Goal: Task Accomplishment & Management: Use online tool/utility

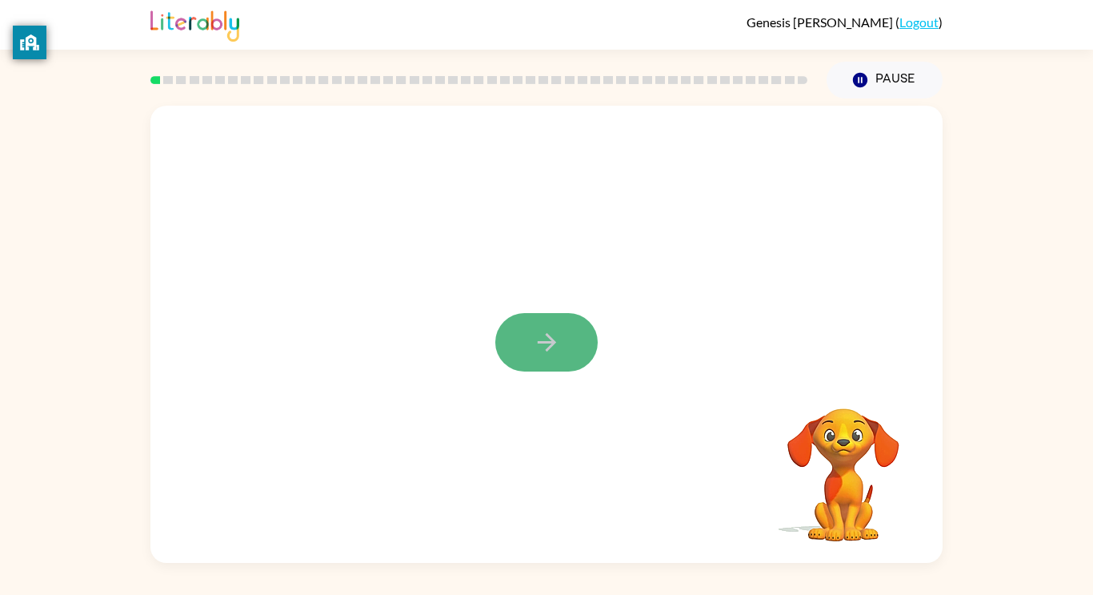
click at [549, 358] on button "button" at bounding box center [546, 342] width 102 height 58
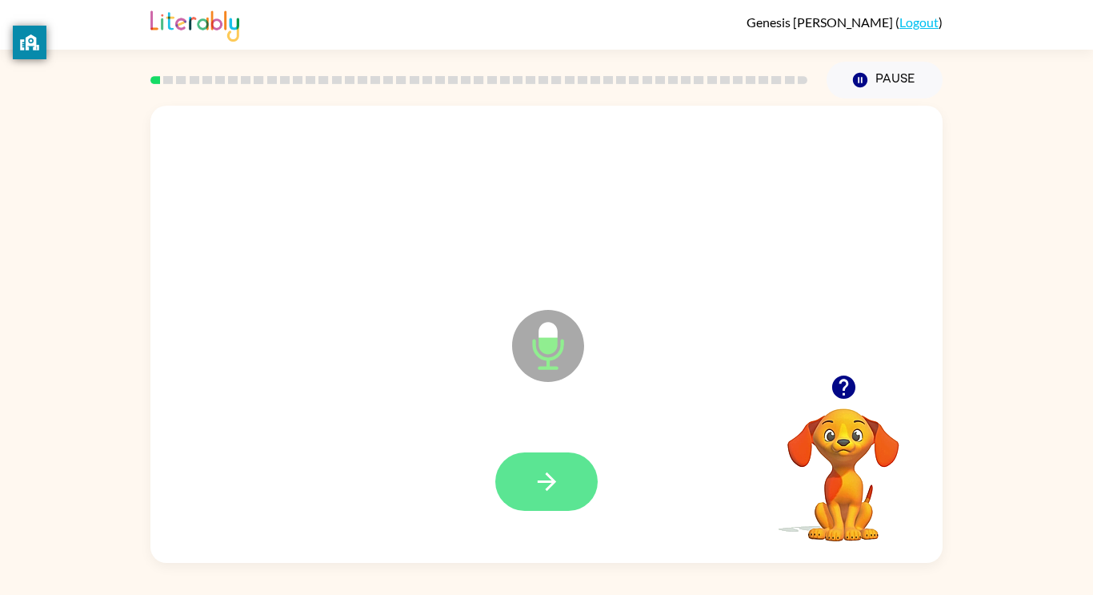
click at [559, 458] on button "button" at bounding box center [546, 481] width 102 height 58
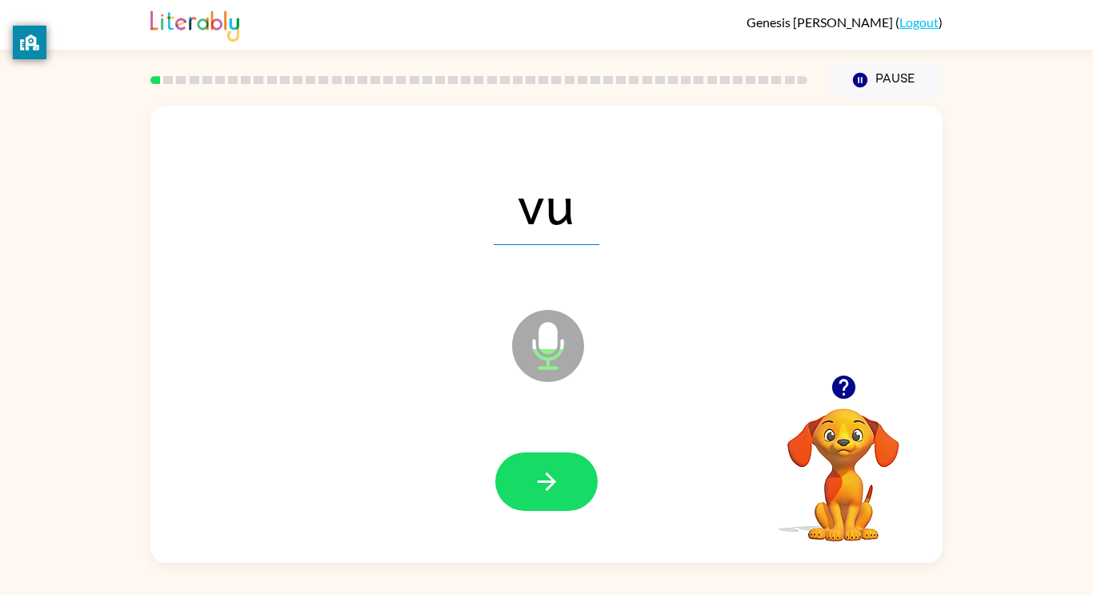
click at [680, 529] on div at bounding box center [546, 481] width 760 height 131
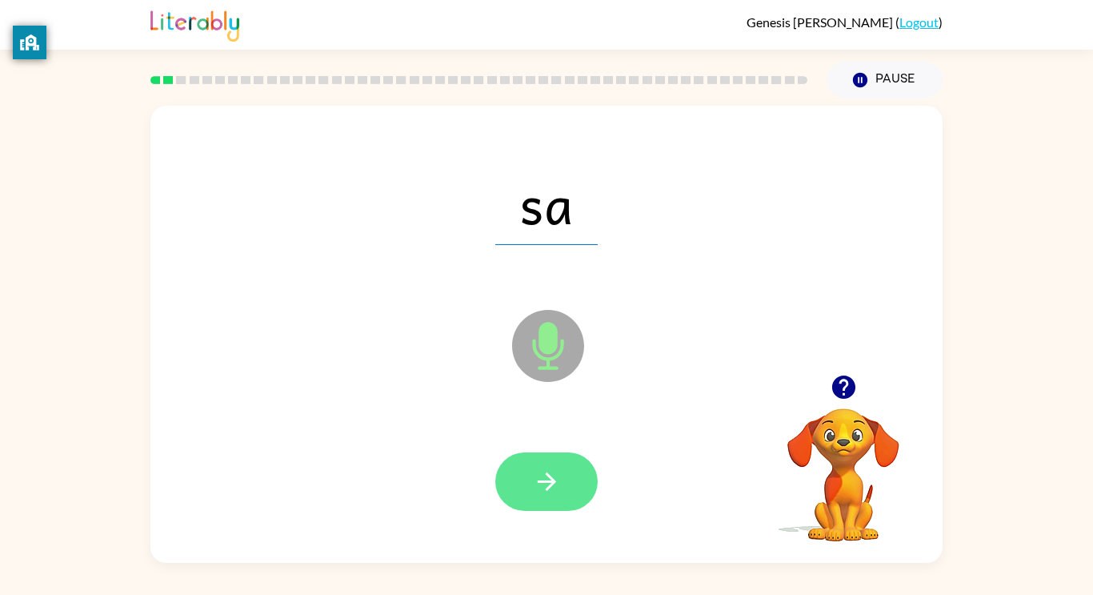
click at [543, 483] on icon "button" at bounding box center [547, 481] width 28 height 28
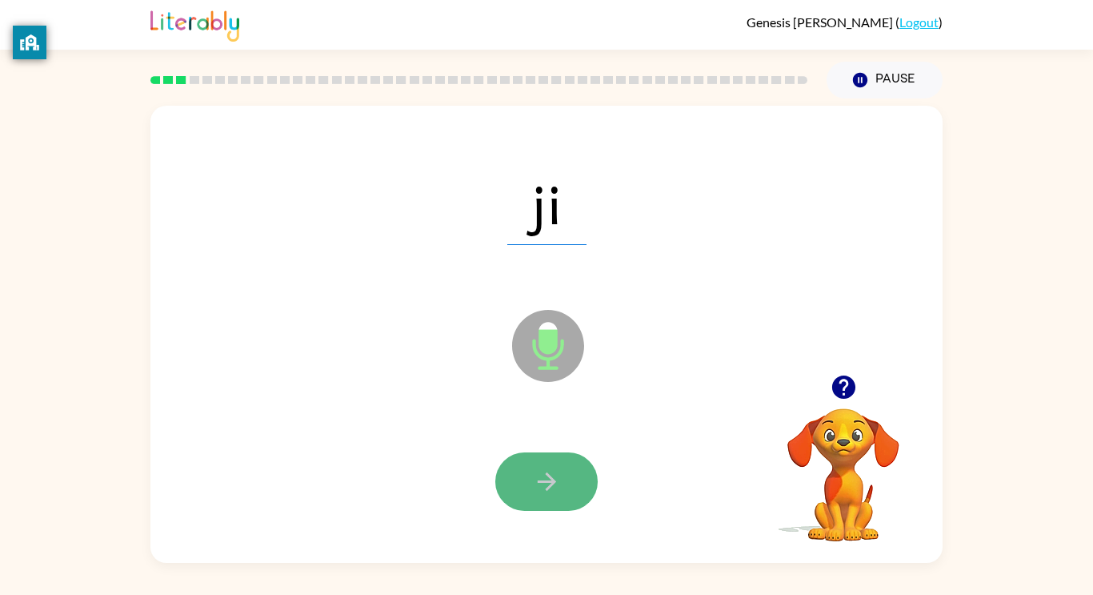
click at [559, 504] on button "button" at bounding box center [546, 481] width 102 height 58
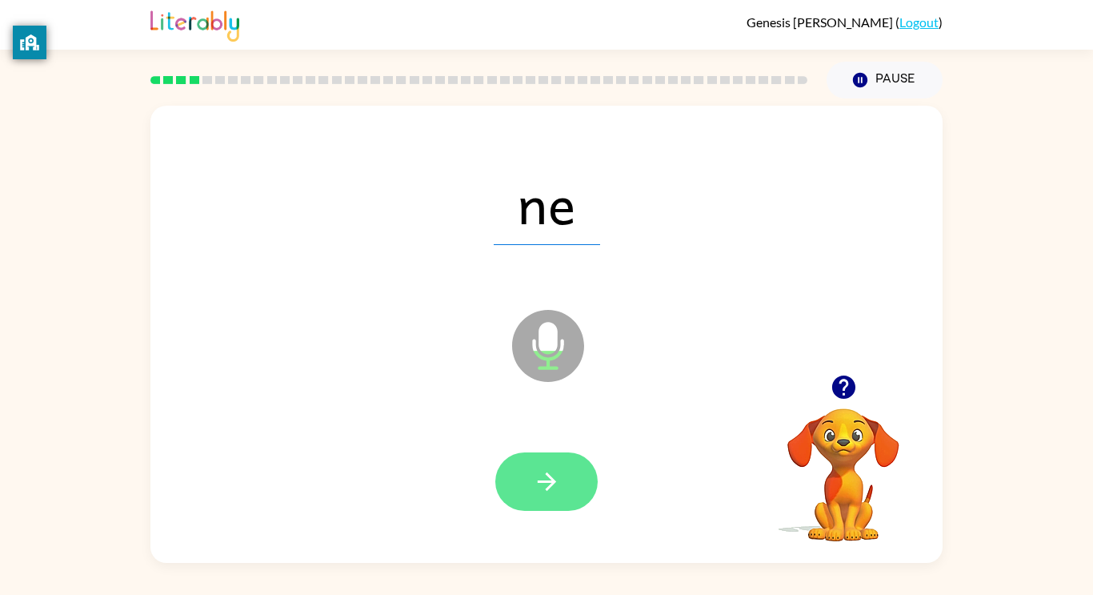
click at [514, 466] on button "button" at bounding box center [546, 481] width 102 height 58
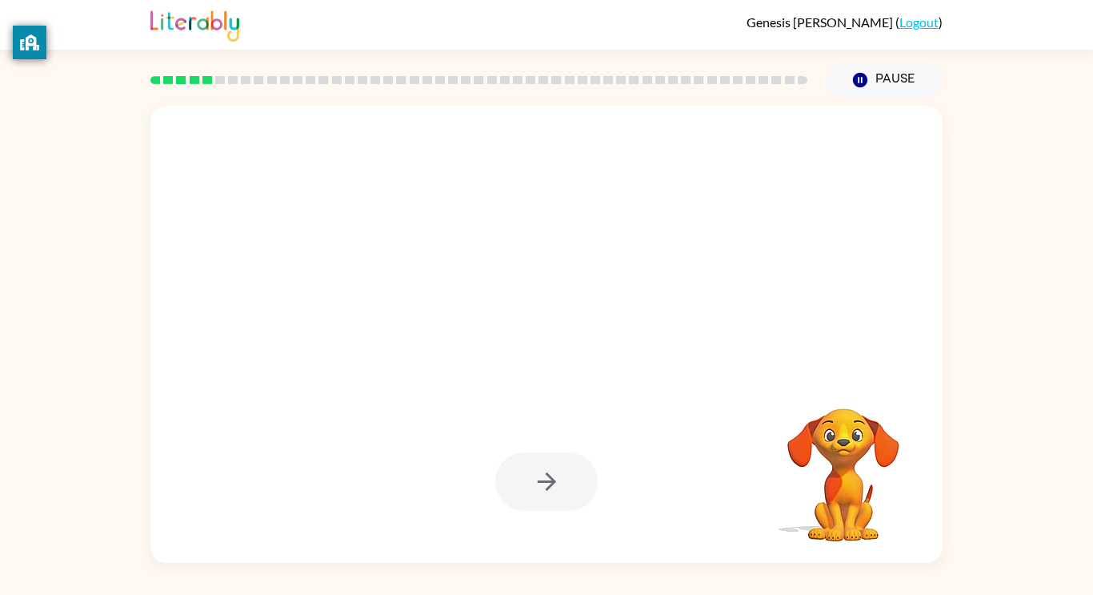
drag, startPoint x: 740, startPoint y: 521, endPoint x: 720, endPoint y: 461, distance: 63.3
click at [720, 461] on div at bounding box center [546, 481] width 760 height 131
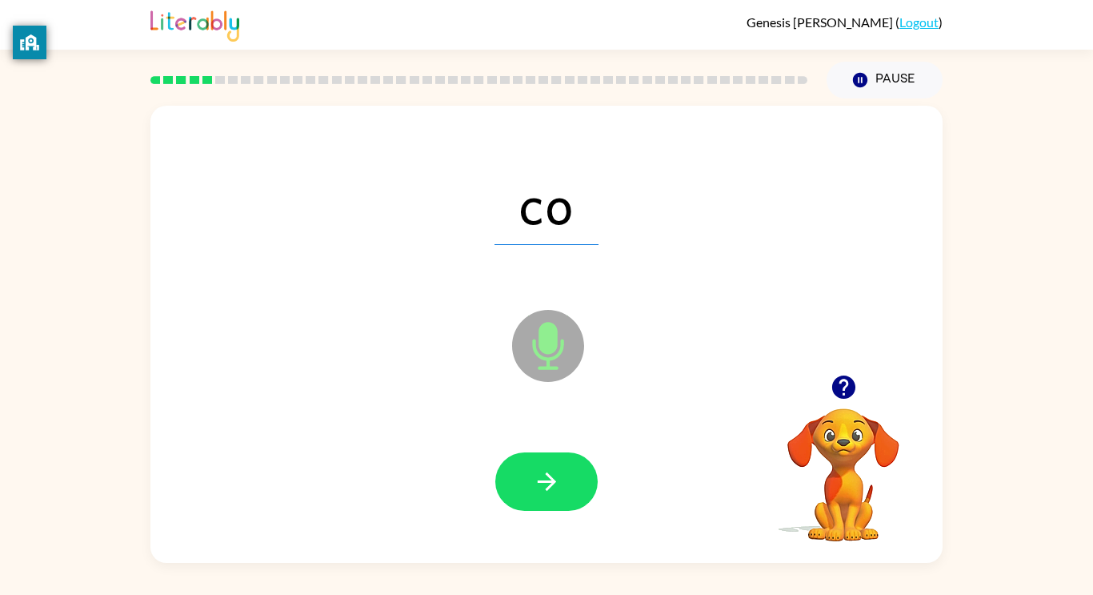
click at [719, 464] on div at bounding box center [546, 481] width 760 height 131
click at [523, 507] on button "button" at bounding box center [546, 481] width 102 height 58
click at [651, 460] on div at bounding box center [546, 481] width 760 height 131
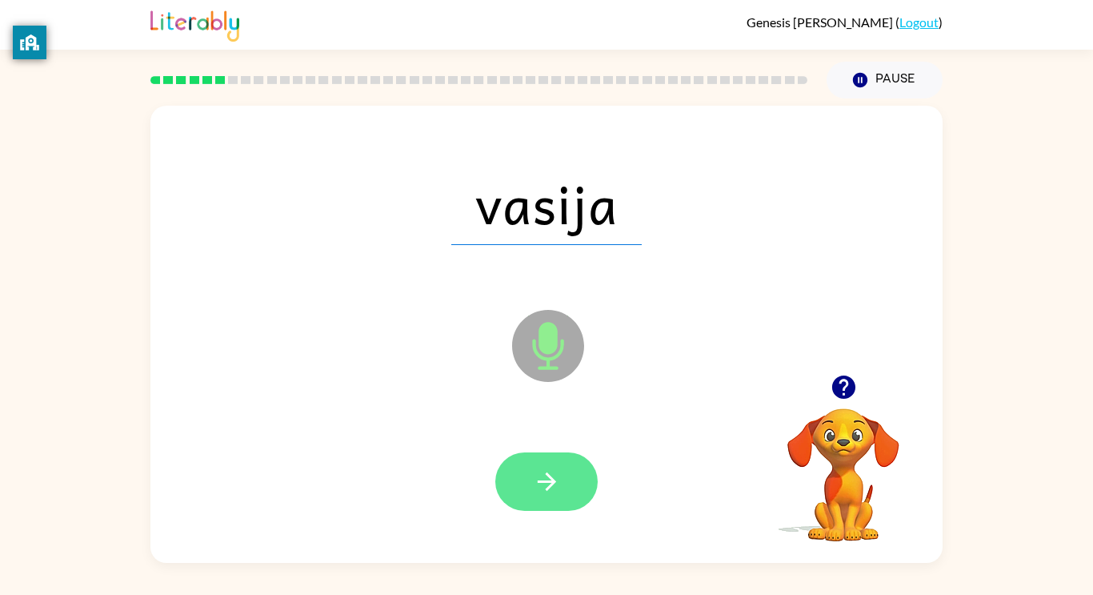
click at [563, 484] on button "button" at bounding box center [546, 481] width 102 height 58
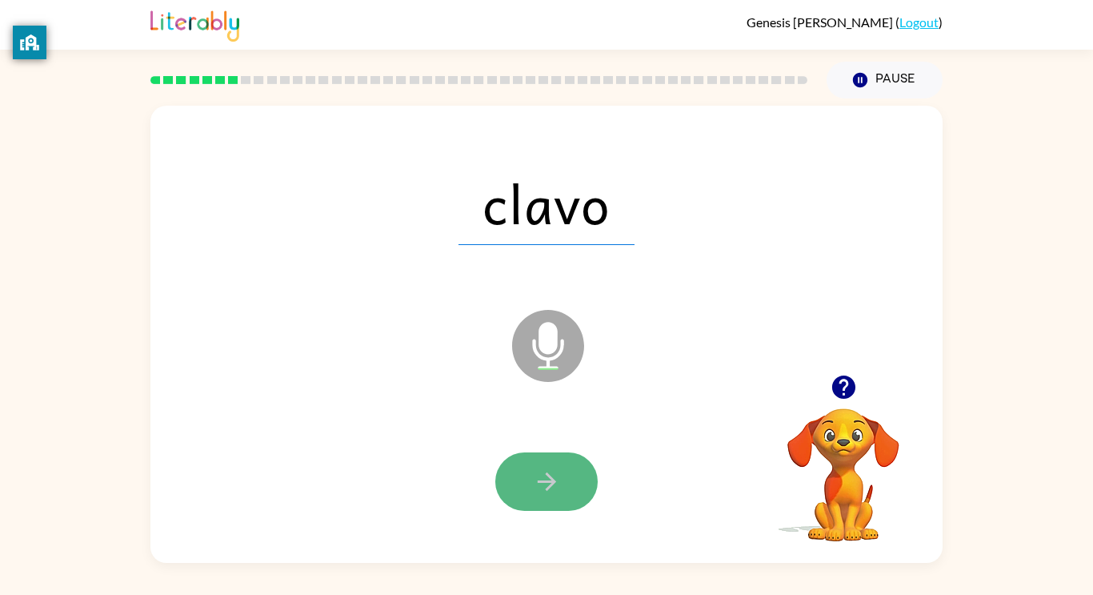
click at [567, 479] on button "button" at bounding box center [546, 481] width 102 height 58
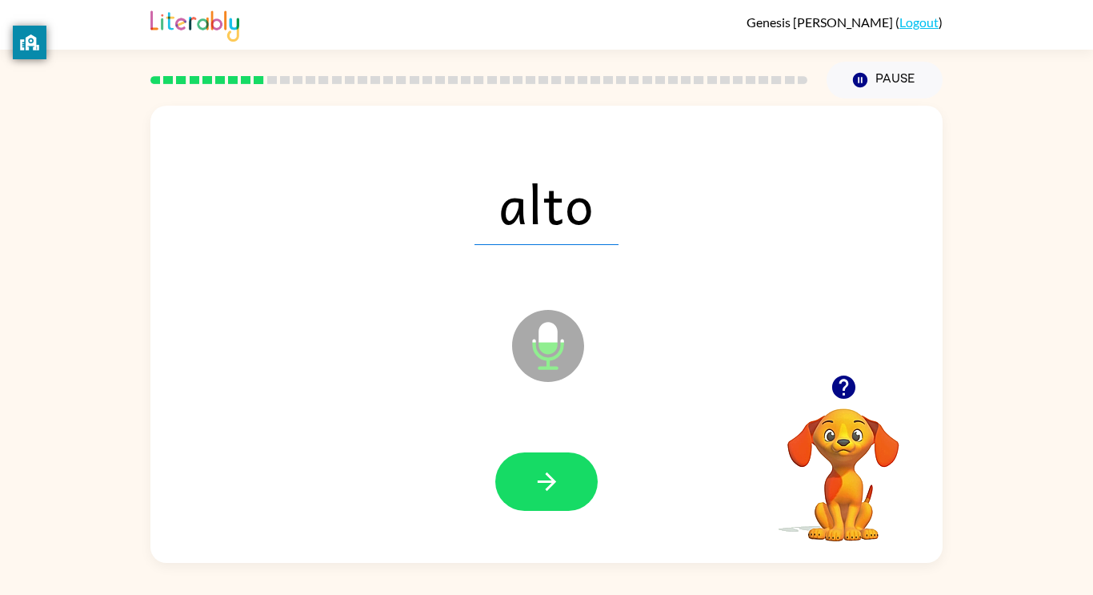
click at [605, 455] on div at bounding box center [546, 481] width 760 height 131
click at [548, 514] on div at bounding box center [546, 481] width 760 height 131
click at [522, 483] on button "button" at bounding box center [546, 481] width 102 height 58
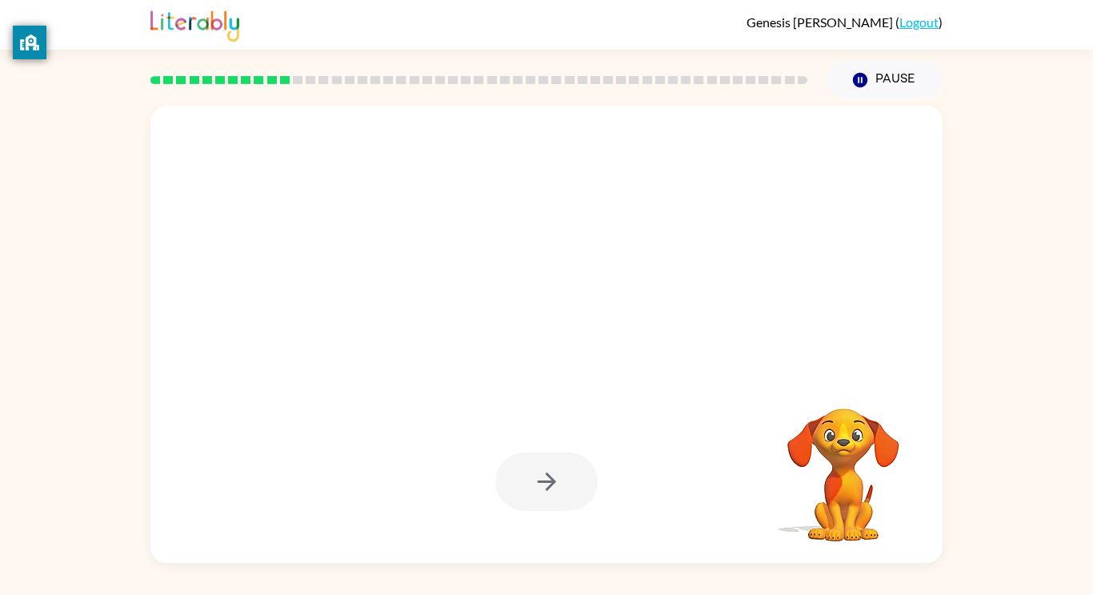
click at [531, 471] on div at bounding box center [546, 481] width 102 height 58
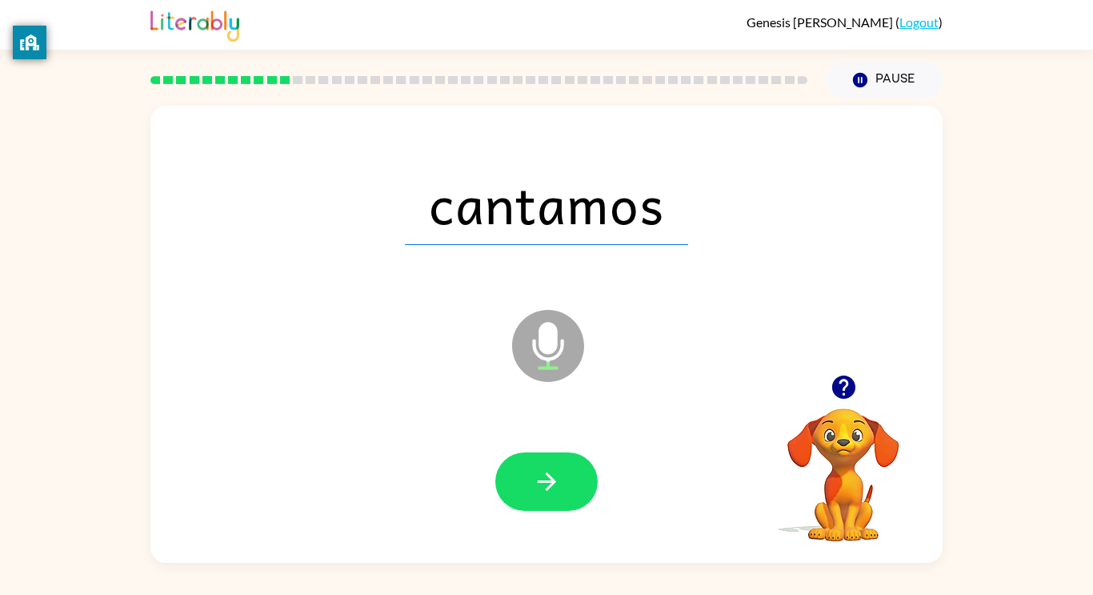
click at [408, 474] on div at bounding box center [546, 481] width 760 height 131
click at [531, 467] on button "button" at bounding box center [546, 481] width 102 height 58
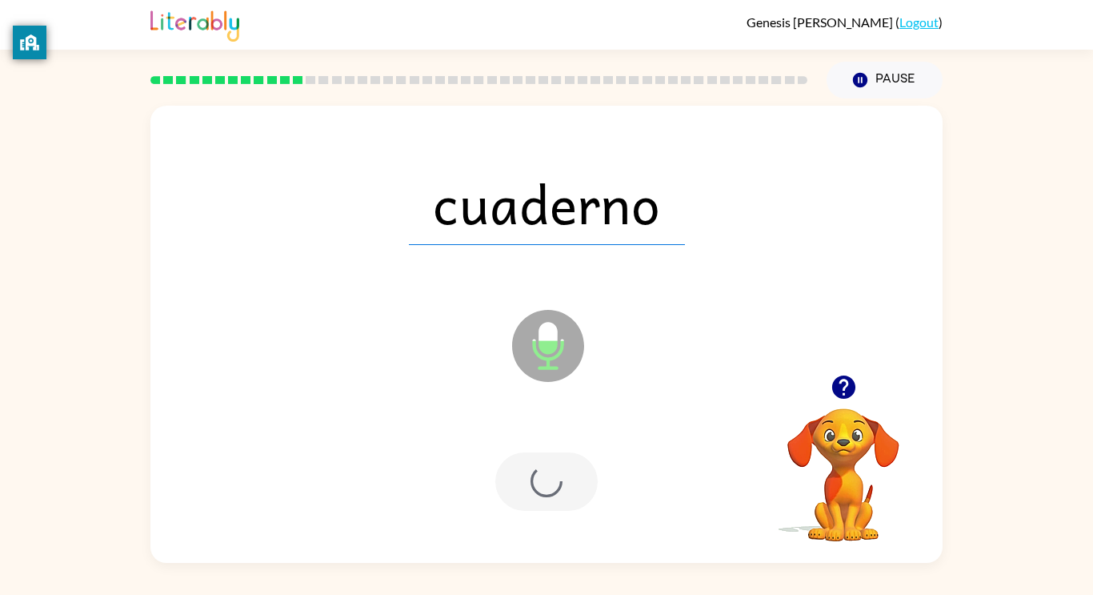
click at [531, 467] on div at bounding box center [546, 481] width 102 height 58
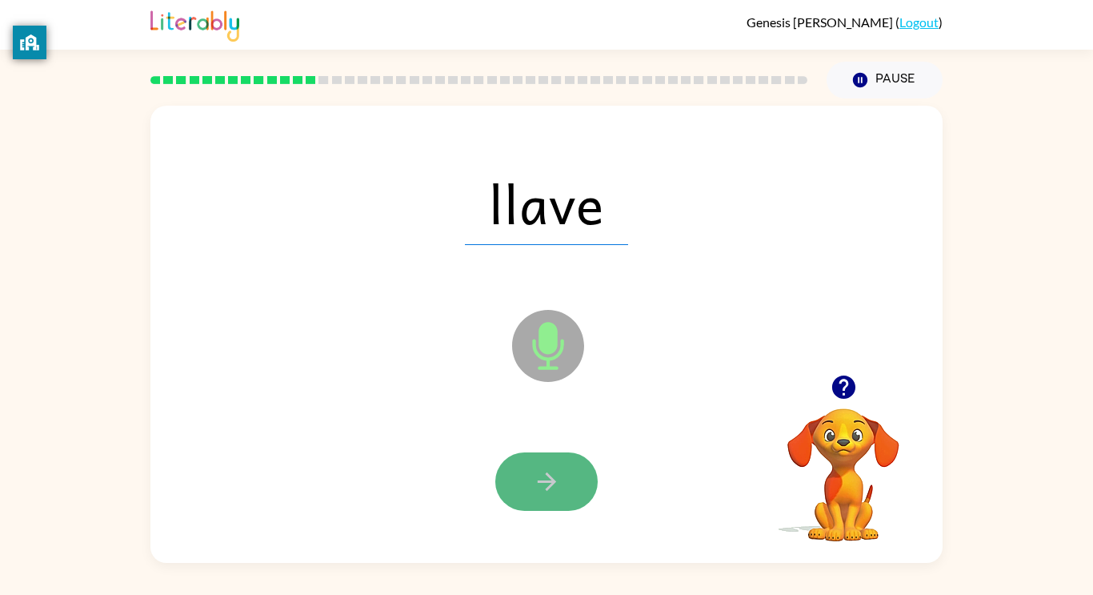
click at [546, 507] on button "button" at bounding box center [546, 481] width 102 height 58
click at [528, 472] on button "button" at bounding box center [546, 481] width 102 height 58
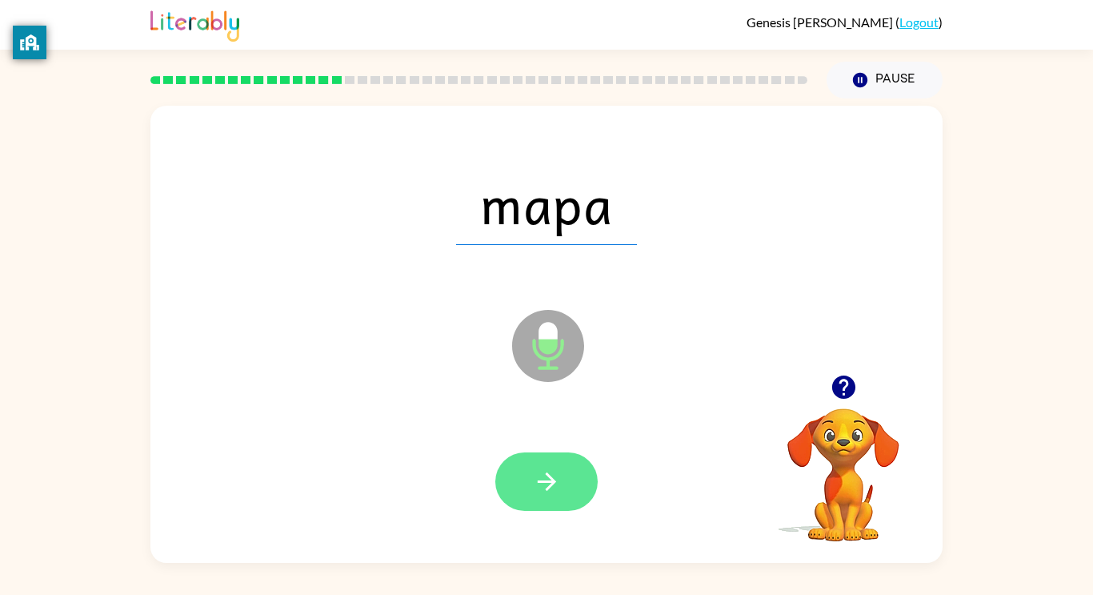
click at [548, 497] on button "button" at bounding box center [546, 481] width 102 height 58
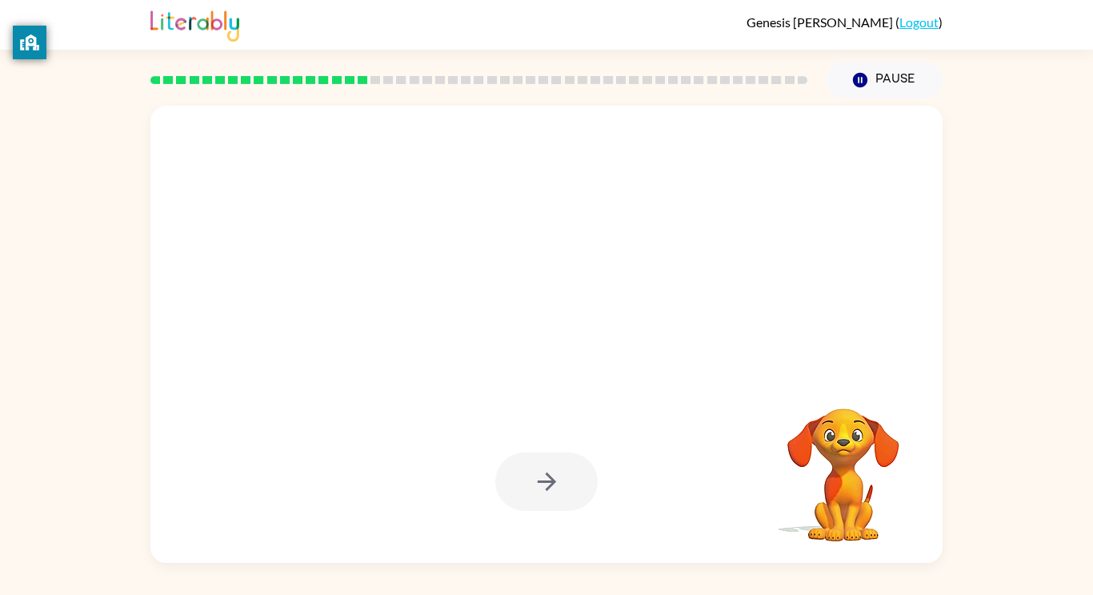
click at [831, 427] on video "Your browser must support playing .mp4 files to use Literably. Please try using…" at bounding box center [843, 463] width 160 height 160
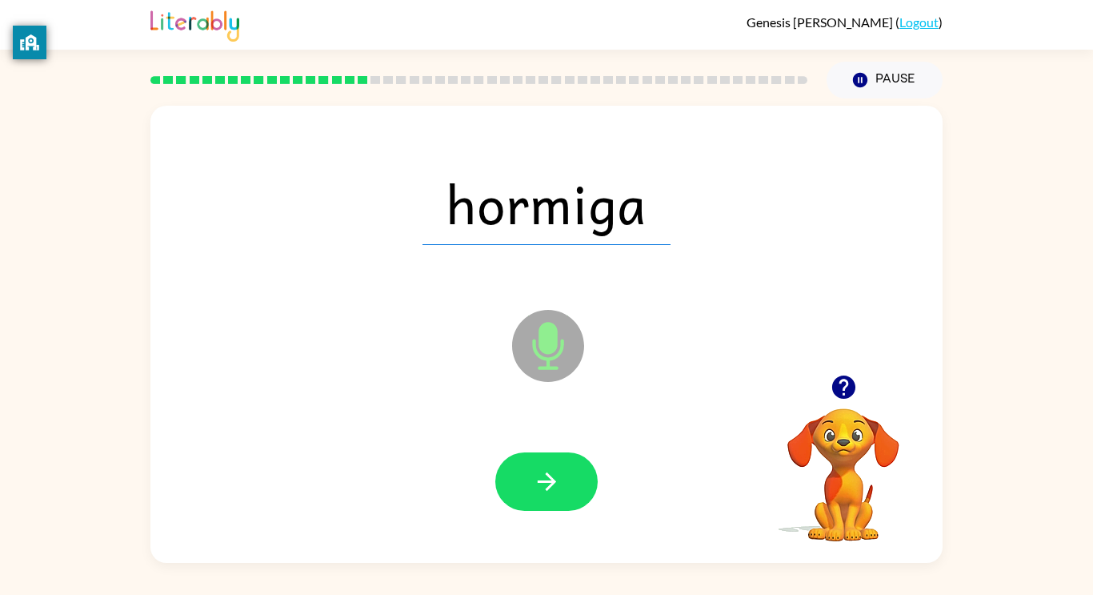
click at [531, 518] on div at bounding box center [546, 481] width 760 height 131
click at [570, 482] on button "button" at bounding box center [546, 481] width 102 height 58
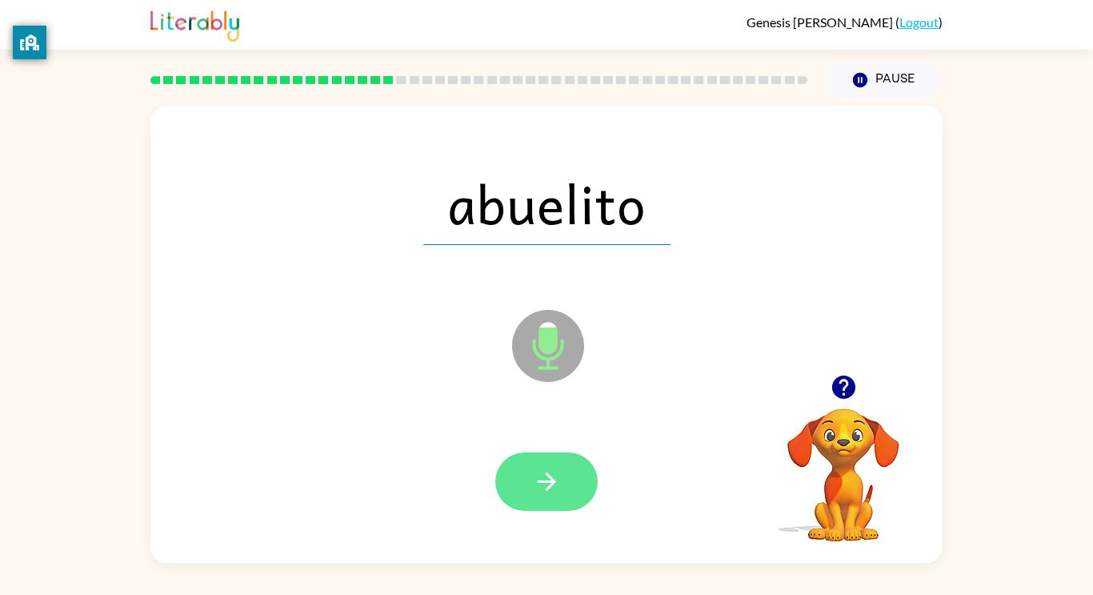
click at [572, 465] on button "button" at bounding box center [546, 481] width 102 height 58
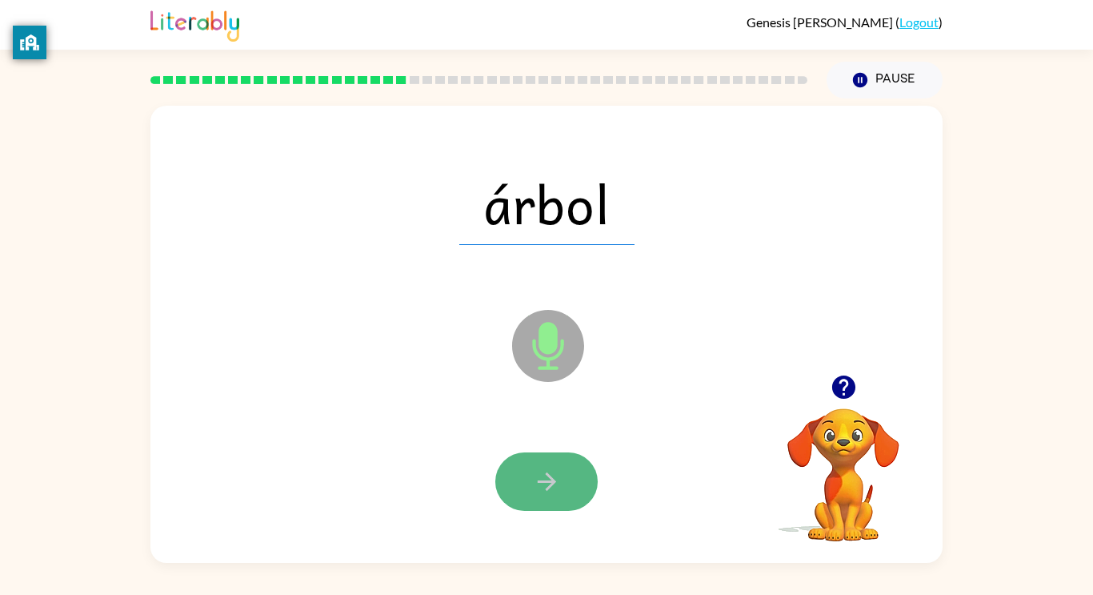
click at [538, 473] on icon "button" at bounding box center [547, 481] width 28 height 28
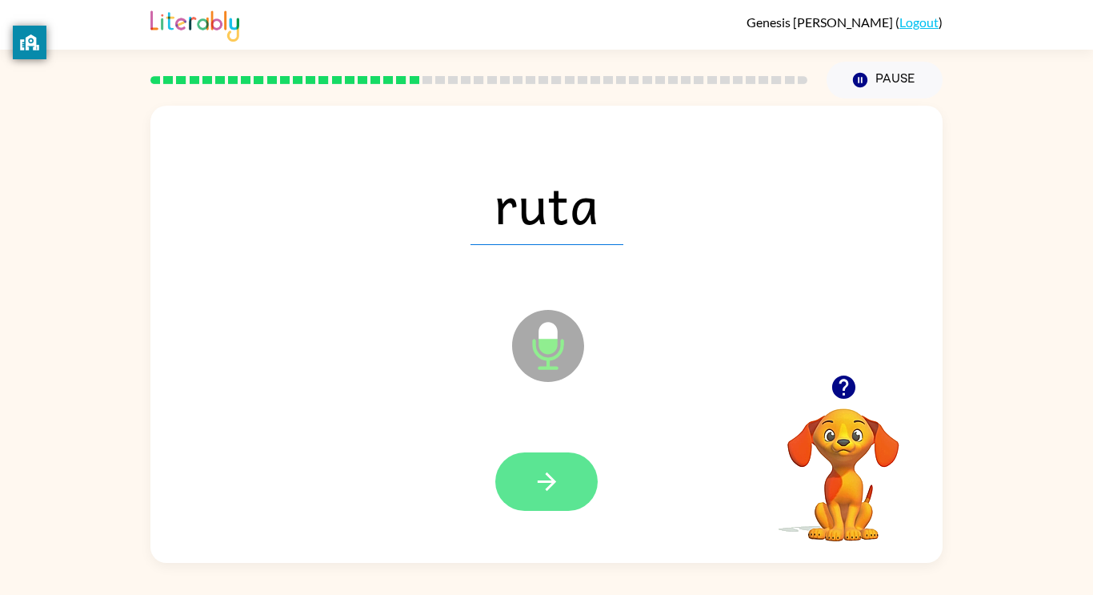
click at [514, 487] on button "button" at bounding box center [546, 481] width 102 height 58
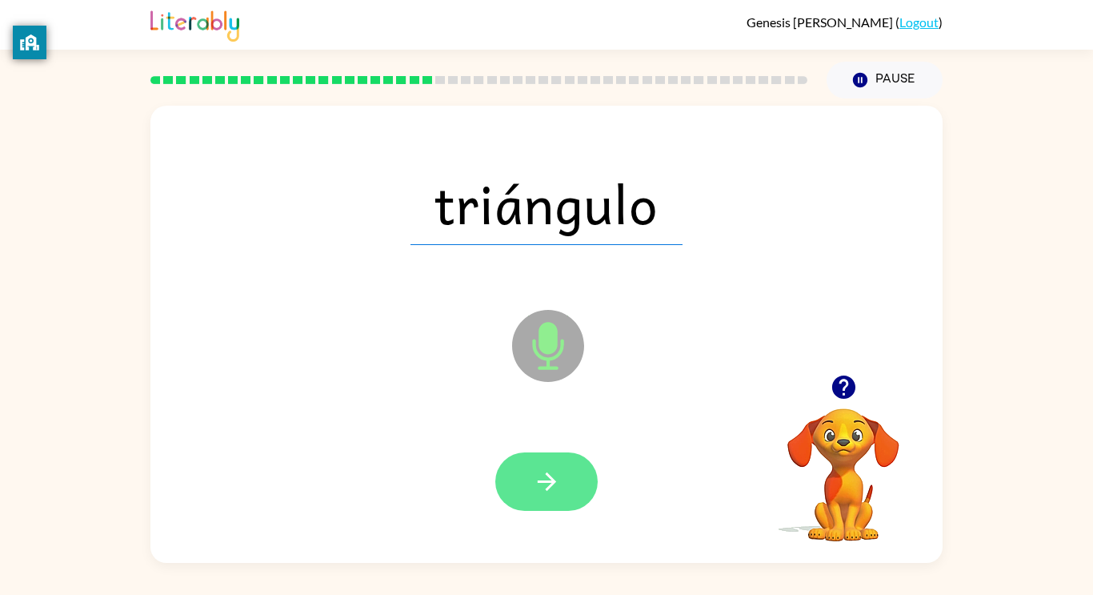
click at [552, 460] on button "button" at bounding box center [546, 481] width 102 height 58
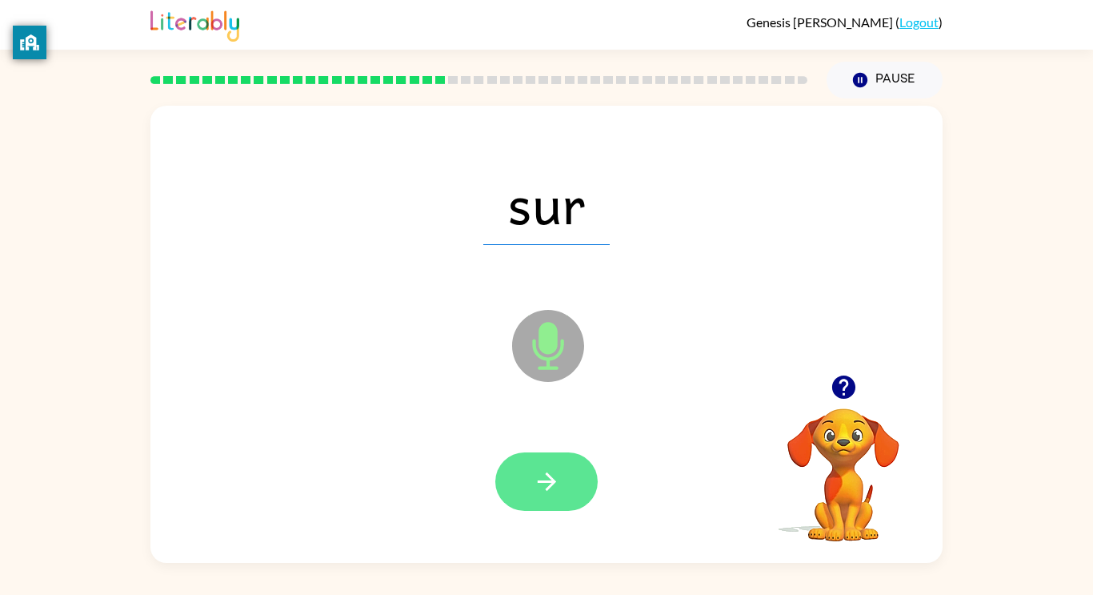
click at [552, 476] on icon "button" at bounding box center [547, 481] width 28 height 28
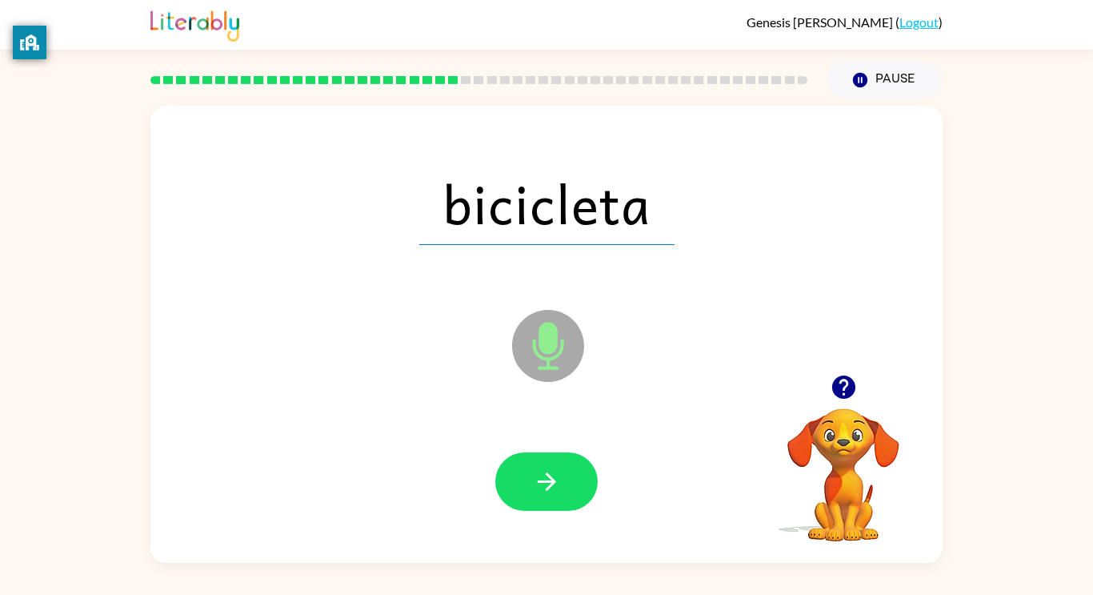
click at [552, 476] on icon "button" at bounding box center [547, 481] width 28 height 28
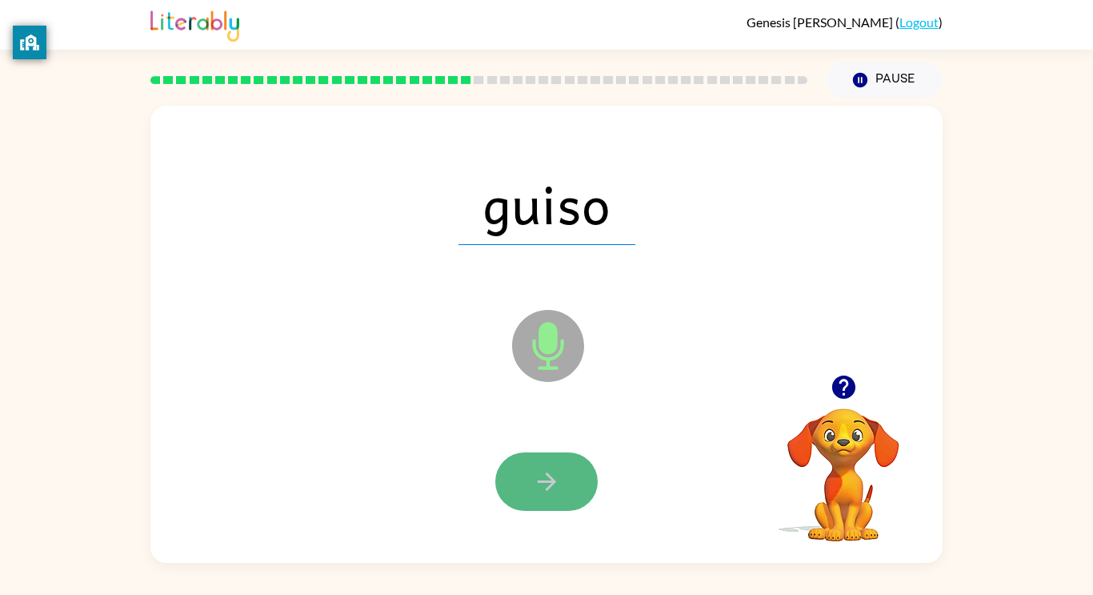
click at [541, 479] on icon "button" at bounding box center [547, 481] width 28 height 28
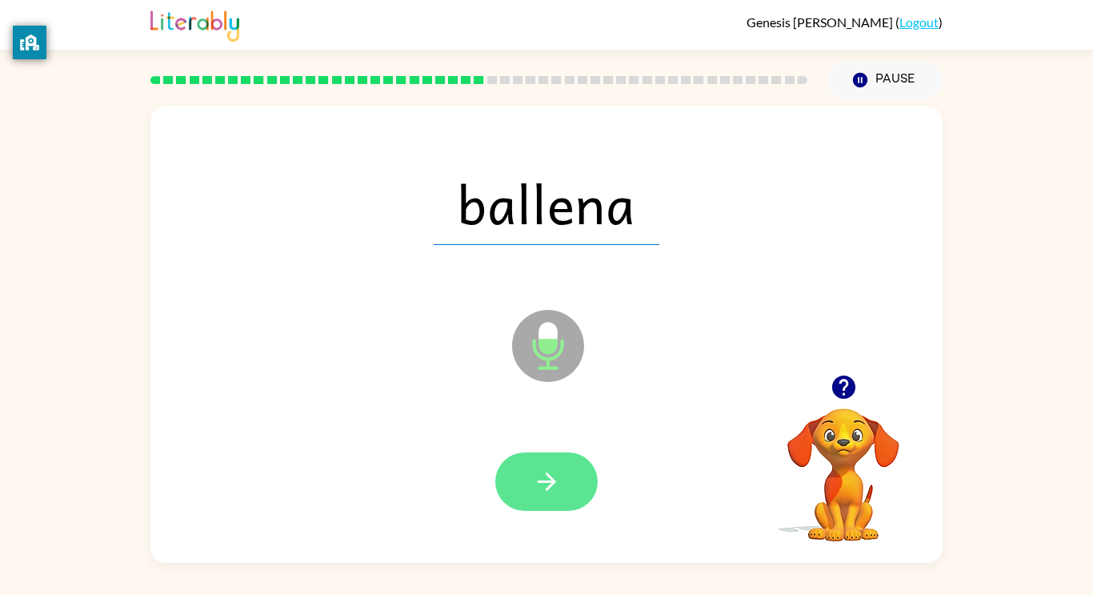
click at [519, 491] on button "button" at bounding box center [546, 481] width 102 height 58
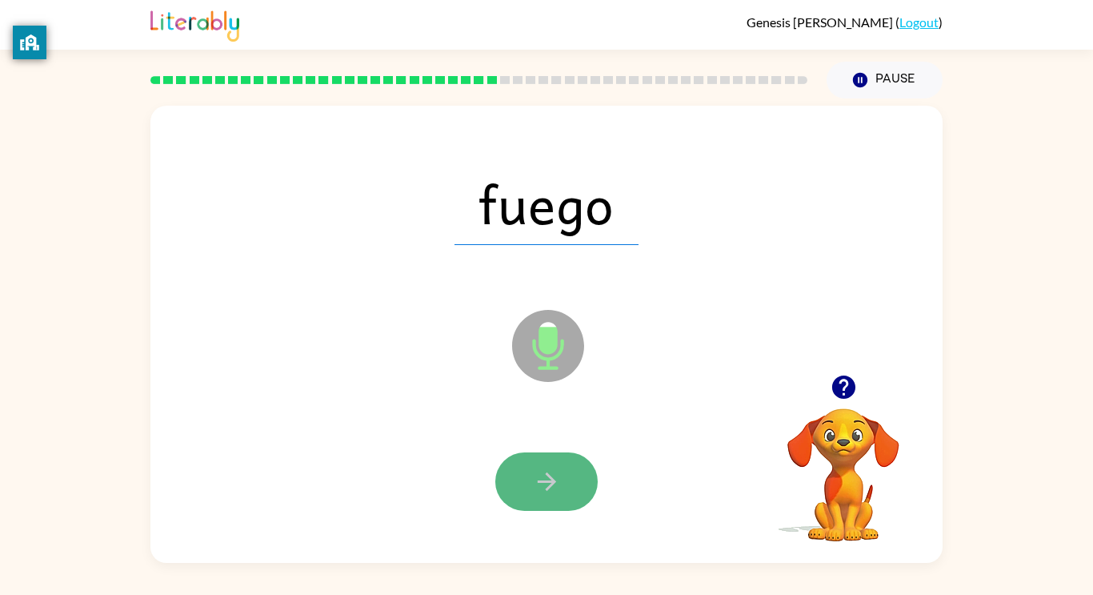
click at [543, 481] on icon "button" at bounding box center [546, 481] width 18 height 18
click at [543, 494] on icon "button" at bounding box center [547, 481] width 28 height 28
click at [517, 482] on button "button" at bounding box center [546, 481] width 102 height 58
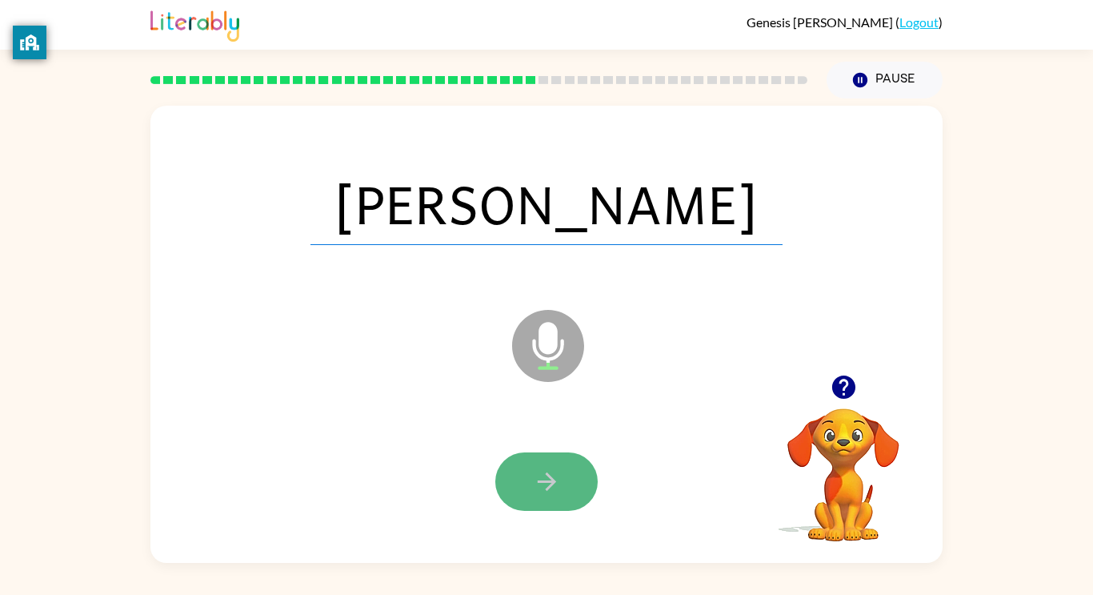
click at [521, 458] on button "button" at bounding box center [546, 481] width 102 height 58
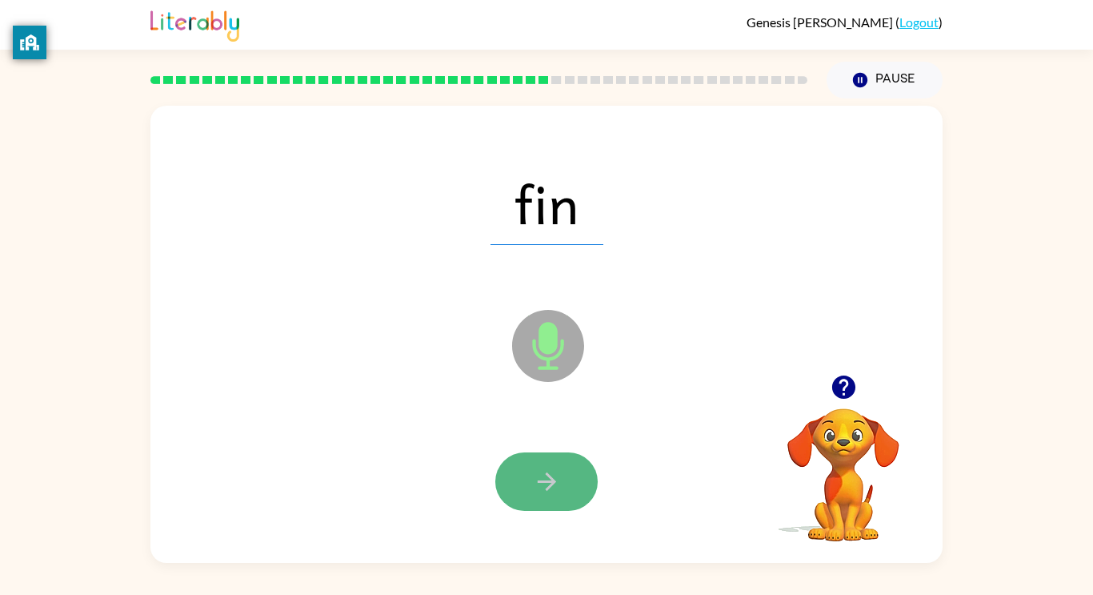
click at [546, 475] on icon "button" at bounding box center [546, 481] width 18 height 18
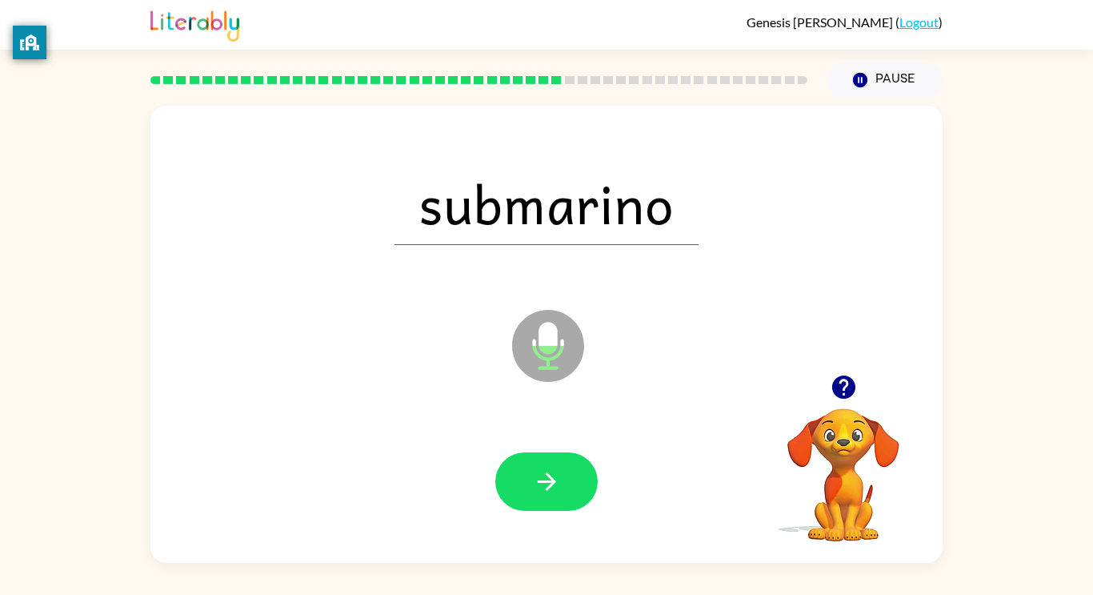
click at [546, 475] on icon "button" at bounding box center [546, 481] width 18 height 18
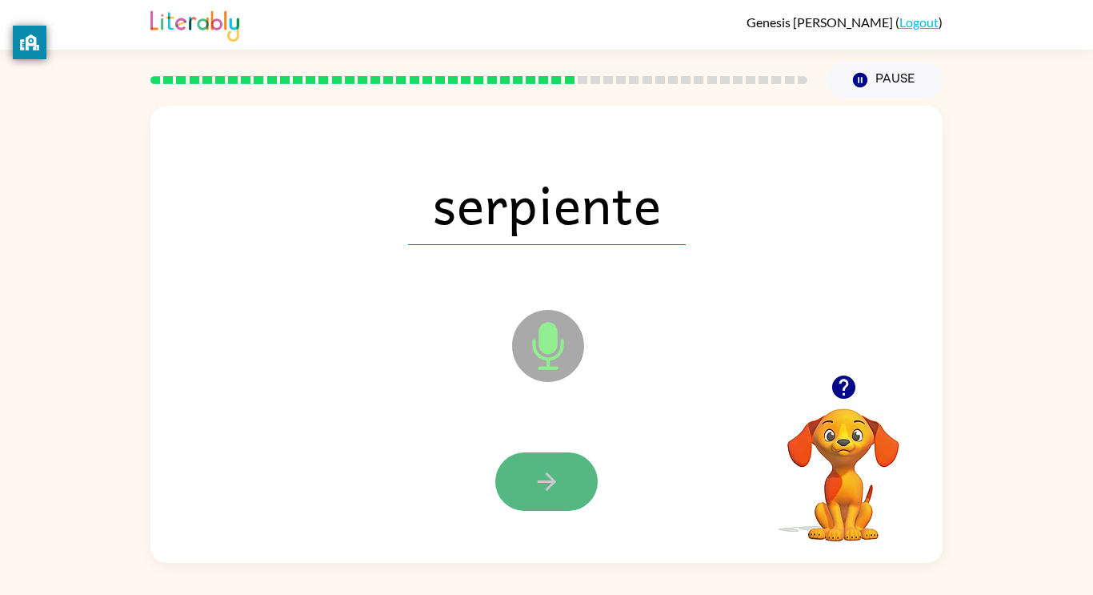
click at [546, 475] on icon "button" at bounding box center [547, 481] width 28 height 28
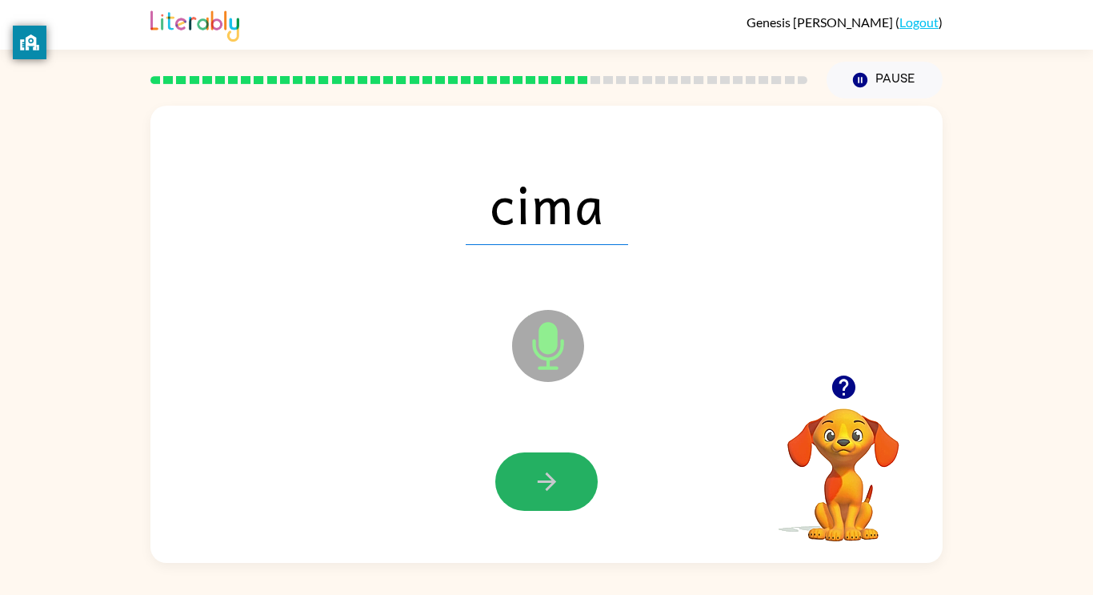
click at [546, 475] on icon "button" at bounding box center [547, 481] width 28 height 28
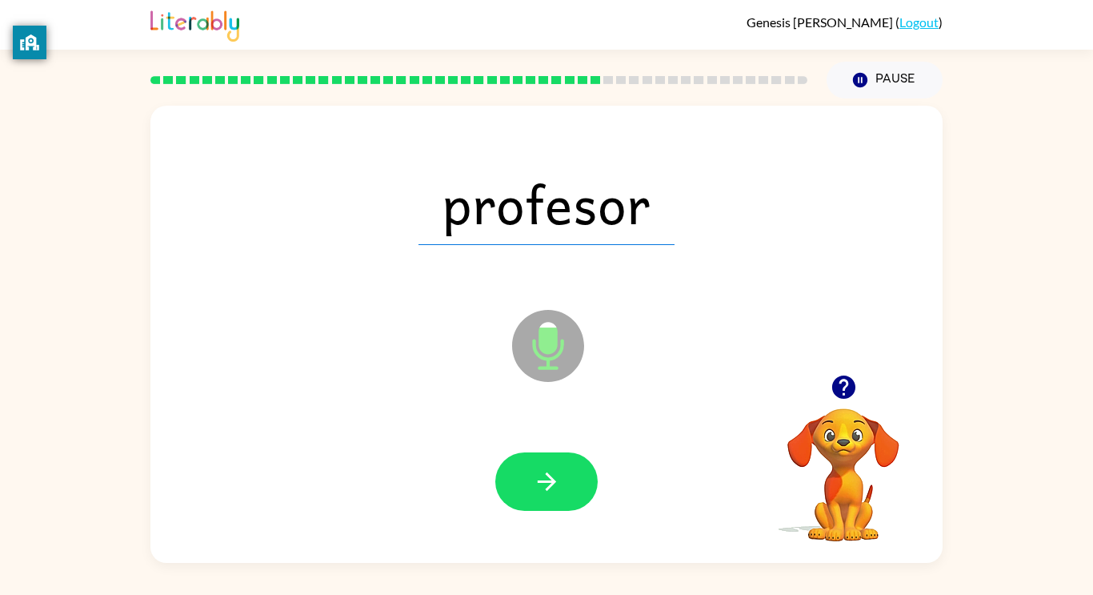
click at [546, 475] on icon "button" at bounding box center [547, 481] width 28 height 28
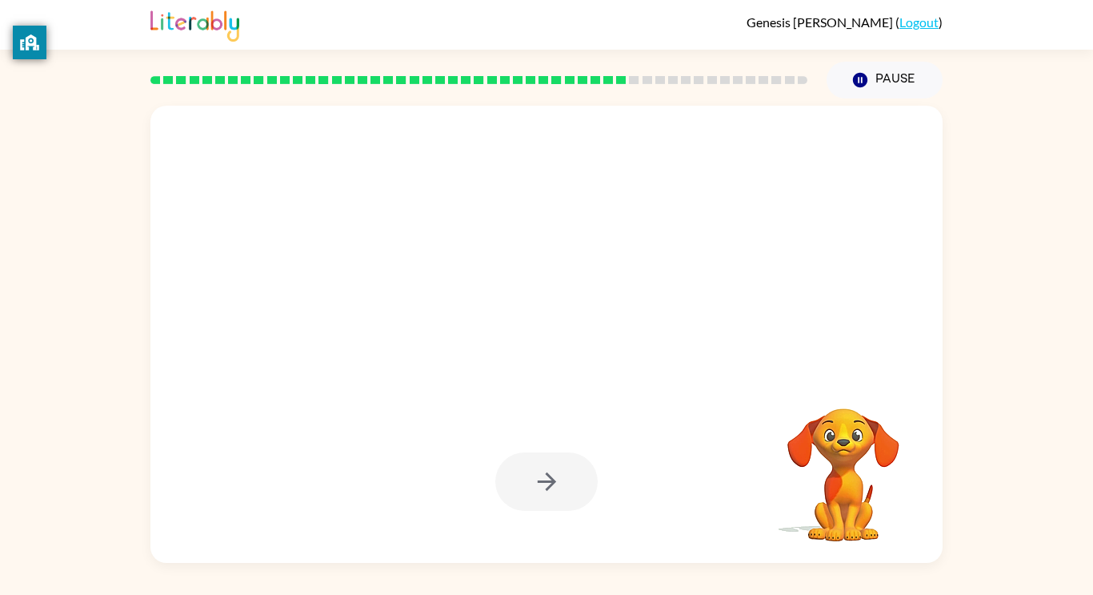
click at [546, 475] on div at bounding box center [546, 481] width 102 height 58
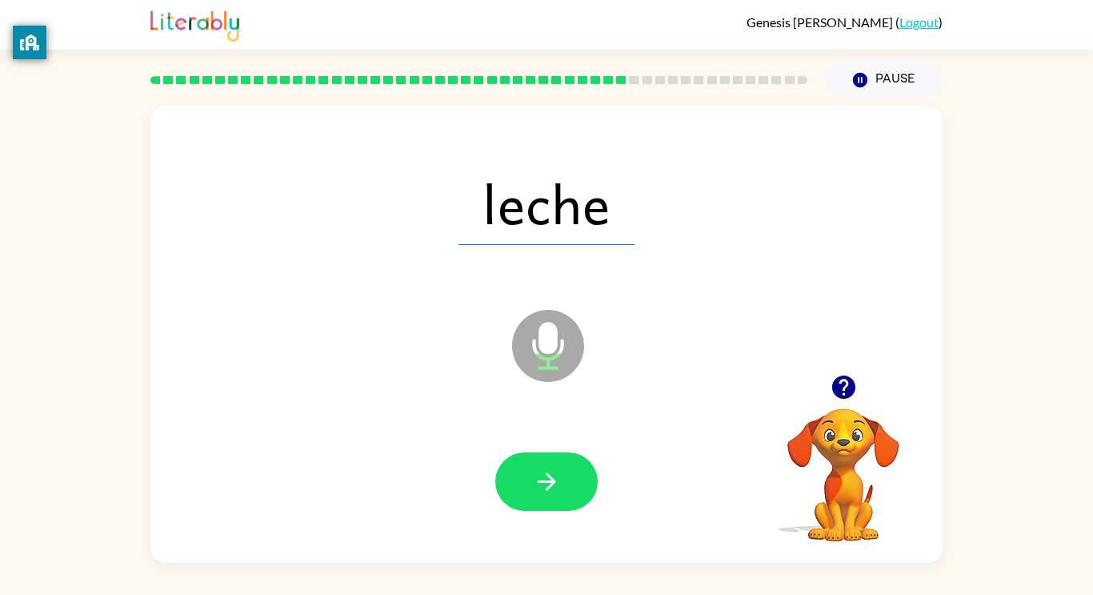
click at [446, 478] on div at bounding box center [546, 481] width 760 height 131
click at [511, 478] on button "button" at bounding box center [546, 481] width 102 height 58
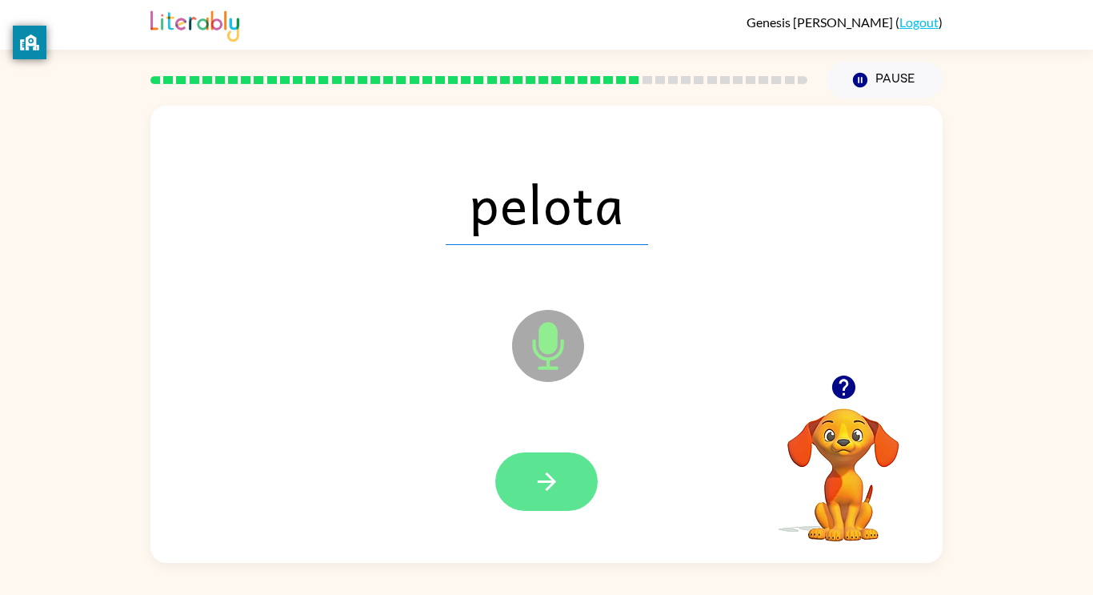
click at [547, 471] on icon "button" at bounding box center [547, 481] width 28 height 28
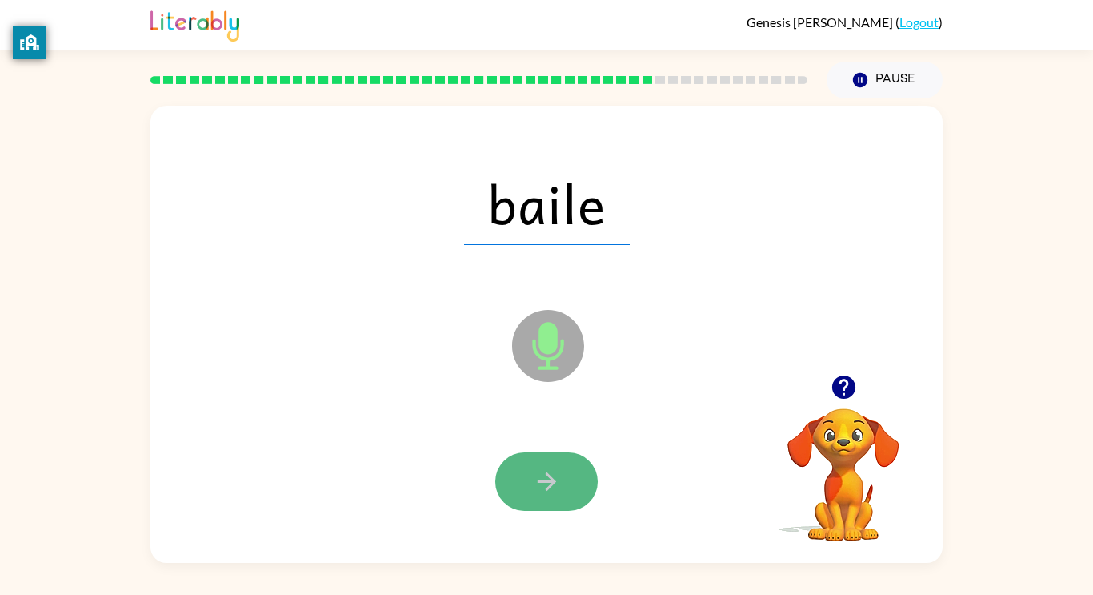
click at [523, 468] on button "button" at bounding box center [546, 481] width 102 height 58
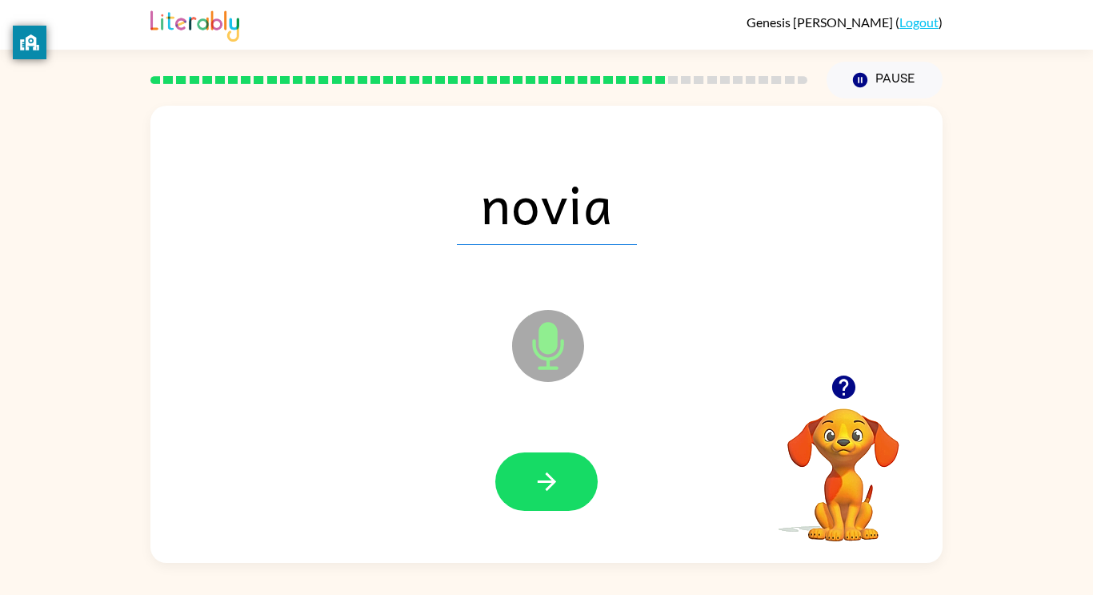
click at [551, 556] on div "novia Microphone The Microphone is here when it is your turn to talk" at bounding box center [546, 334] width 792 height 457
click at [509, 467] on button "button" at bounding box center [546, 481] width 102 height 58
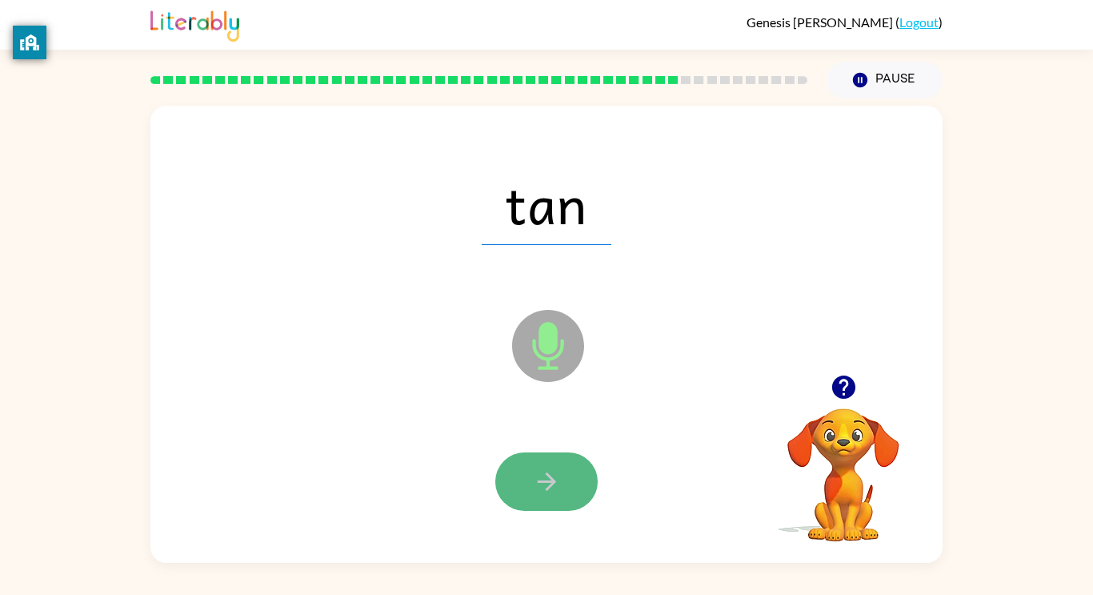
click at [526, 487] on button "button" at bounding box center [546, 481] width 102 height 58
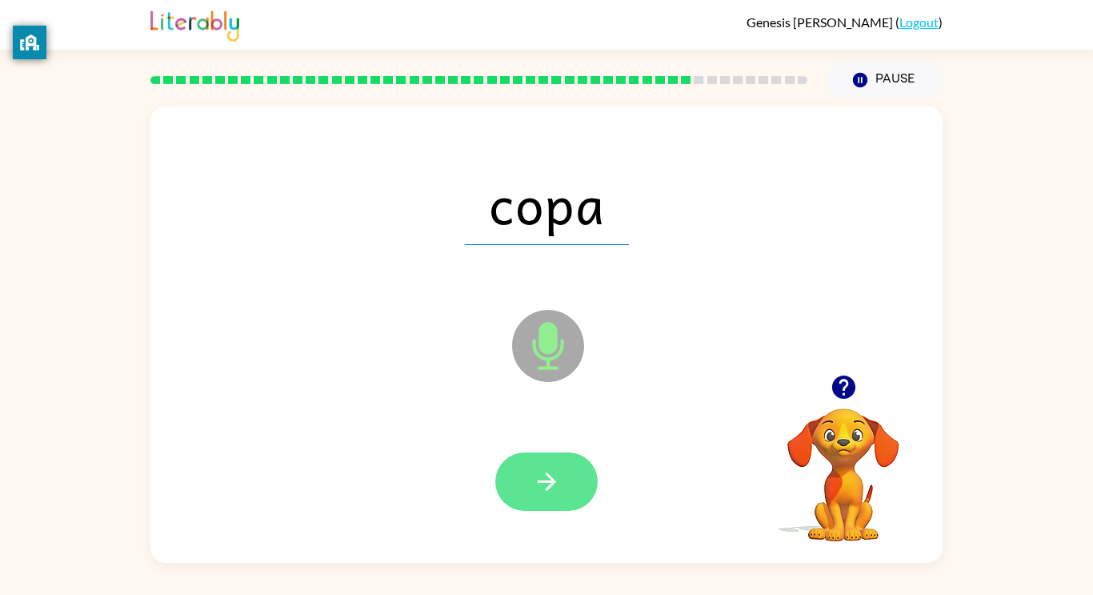
click at [547, 499] on button "button" at bounding box center [546, 481] width 102 height 58
click at [551, 477] on icon "button" at bounding box center [546, 481] width 18 height 18
click at [520, 486] on button "button" at bounding box center [546, 481] width 102 height 58
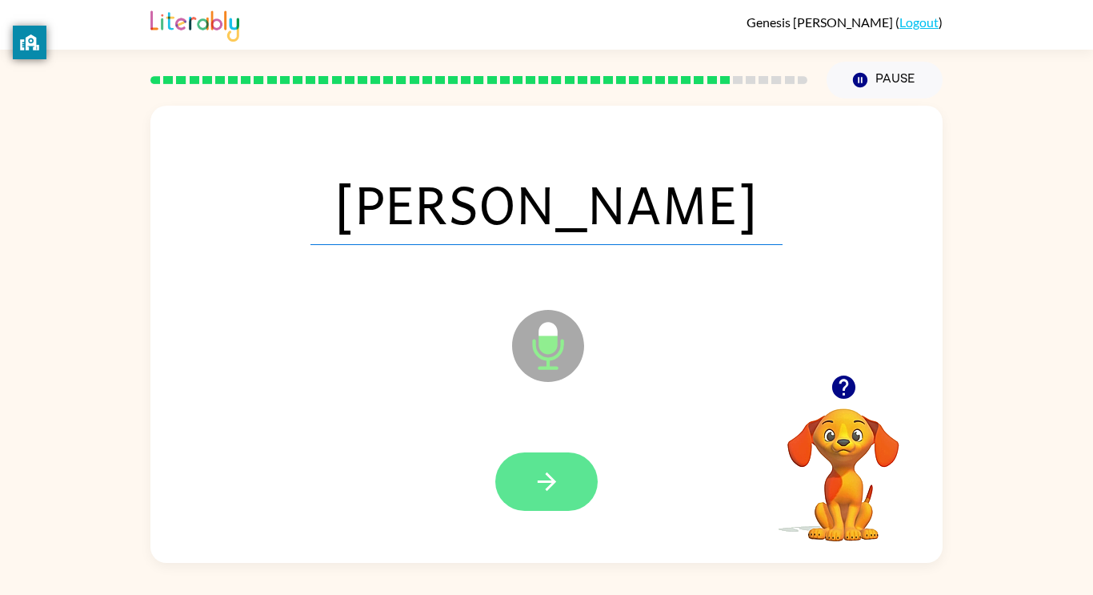
click at [535, 469] on icon "button" at bounding box center [547, 481] width 28 height 28
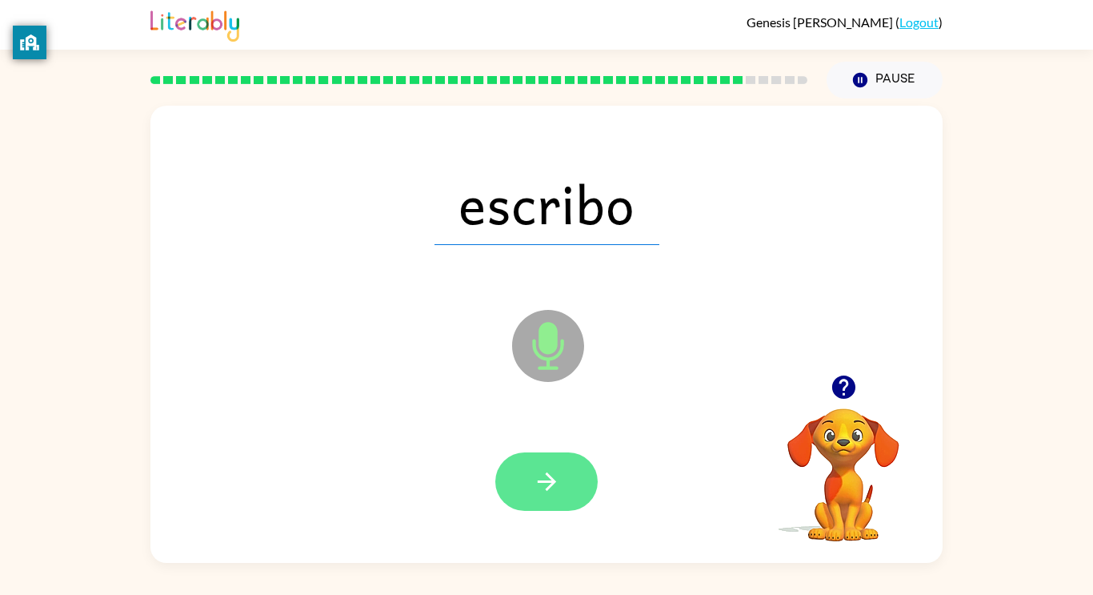
click at [508, 492] on button "button" at bounding box center [546, 481] width 102 height 58
click at [542, 463] on button "button" at bounding box center [546, 481] width 102 height 58
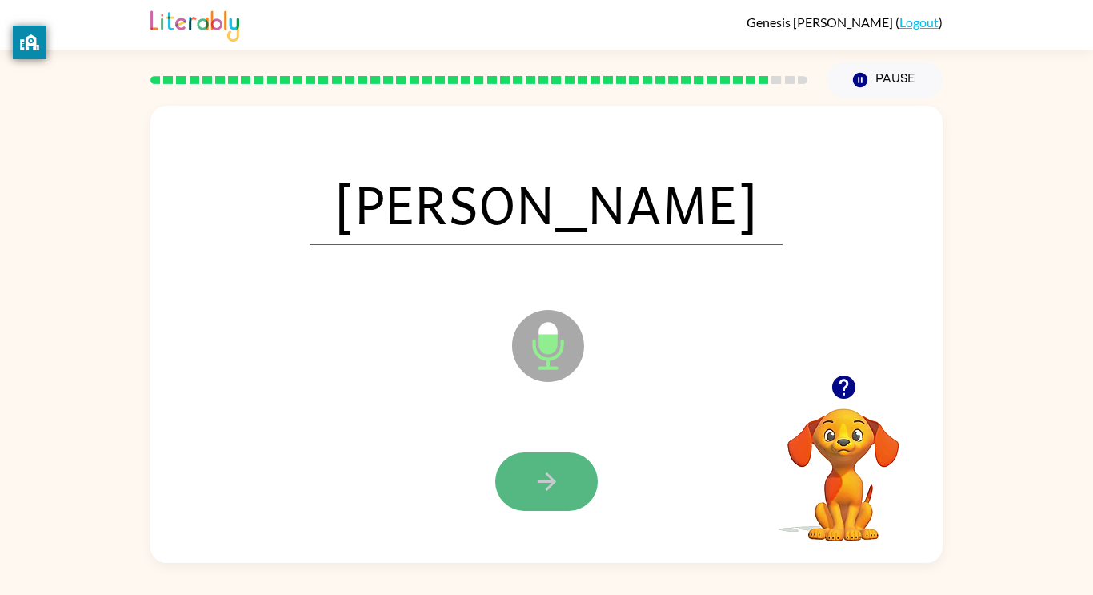
click at [553, 470] on icon "button" at bounding box center [547, 481] width 28 height 28
click at [558, 482] on icon "button" at bounding box center [547, 481] width 28 height 28
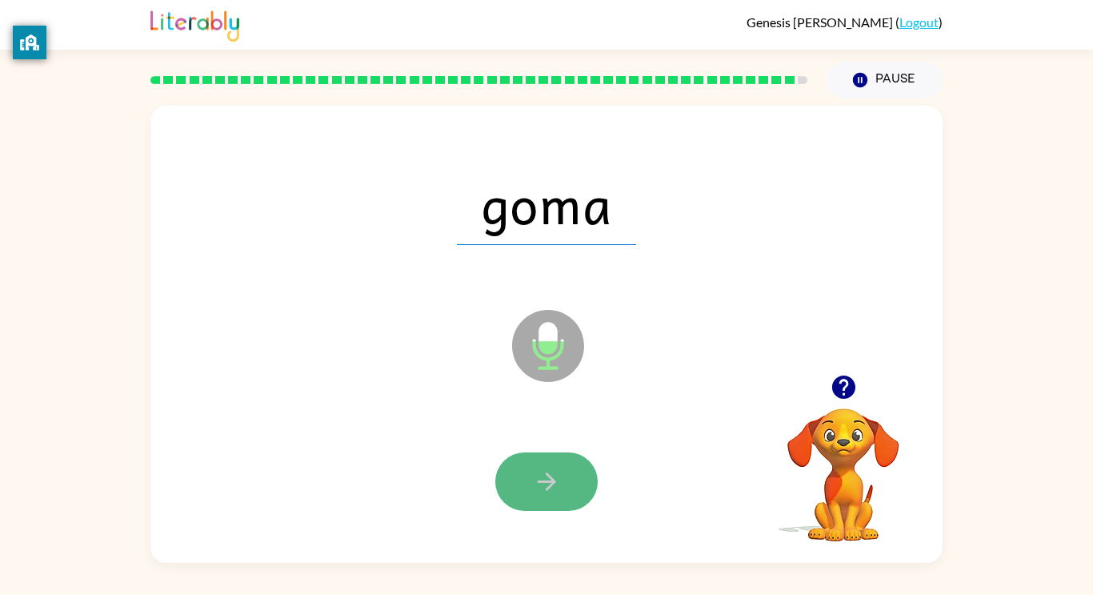
click at [567, 475] on button "button" at bounding box center [546, 481] width 102 height 58
